Goal: Check status: Check status

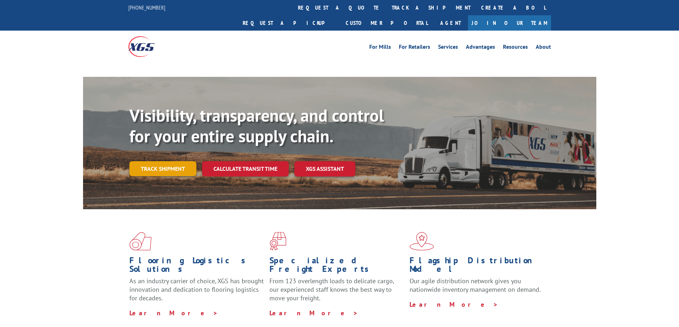
click at [167, 161] on link "Track shipment" at bounding box center [162, 168] width 67 height 15
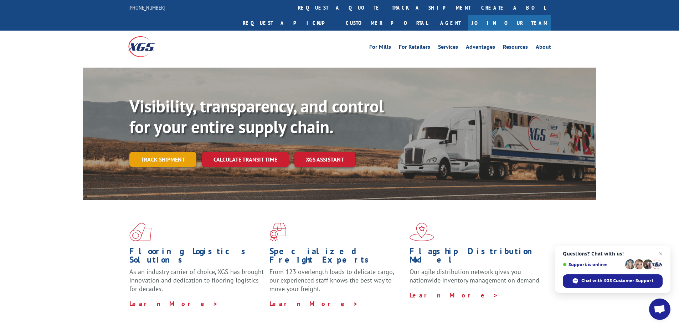
click at [157, 152] on link "Track shipment" at bounding box center [162, 159] width 67 height 15
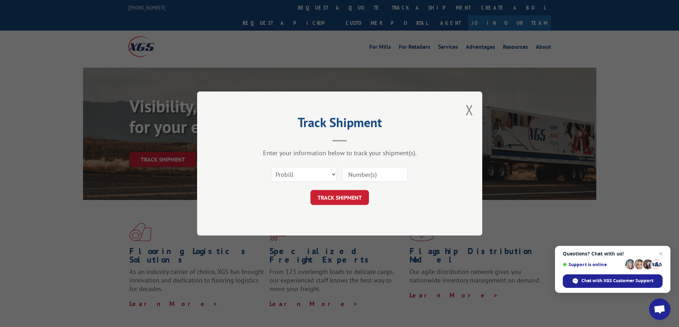
click at [362, 175] on input at bounding box center [375, 174] width 66 height 15
paste input "17402401"
type input "17402401"
click at [340, 196] on button "TRACK SHIPMENT" at bounding box center [339, 197] width 58 height 15
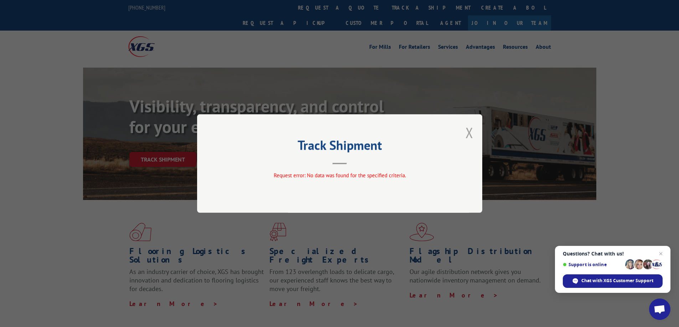
click at [469, 137] on button "Close modal" at bounding box center [469, 132] width 8 height 19
